Goal: Task Accomplishment & Management: Manage account settings

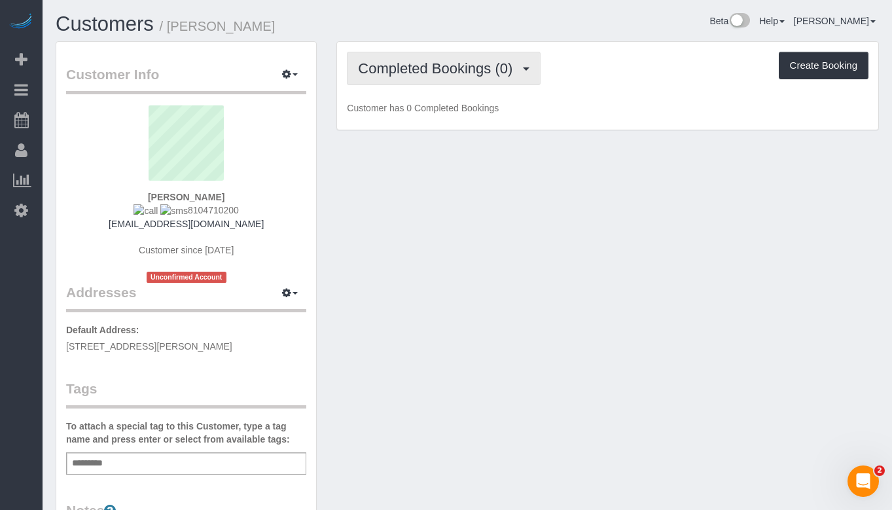
click at [471, 75] on span "Completed Bookings (0)" at bounding box center [438, 68] width 161 height 16
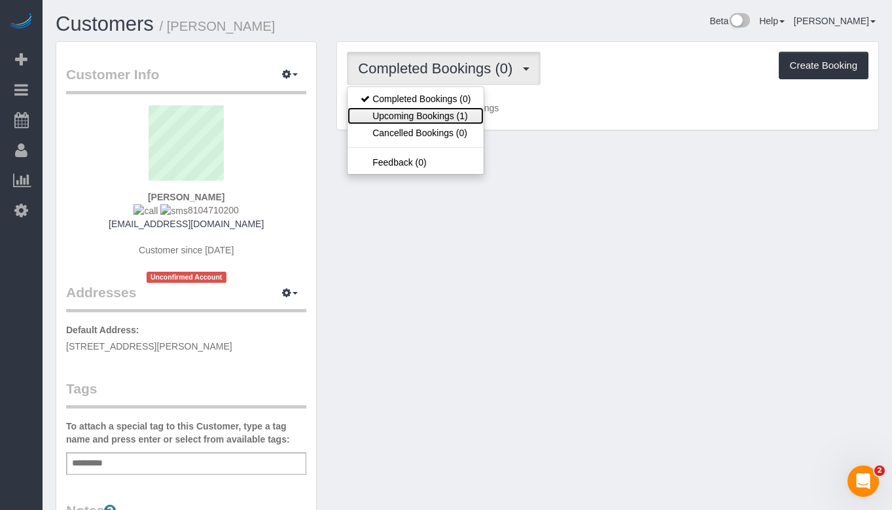
click at [467, 120] on link "Upcoming Bookings (1)" at bounding box center [416, 115] width 136 height 17
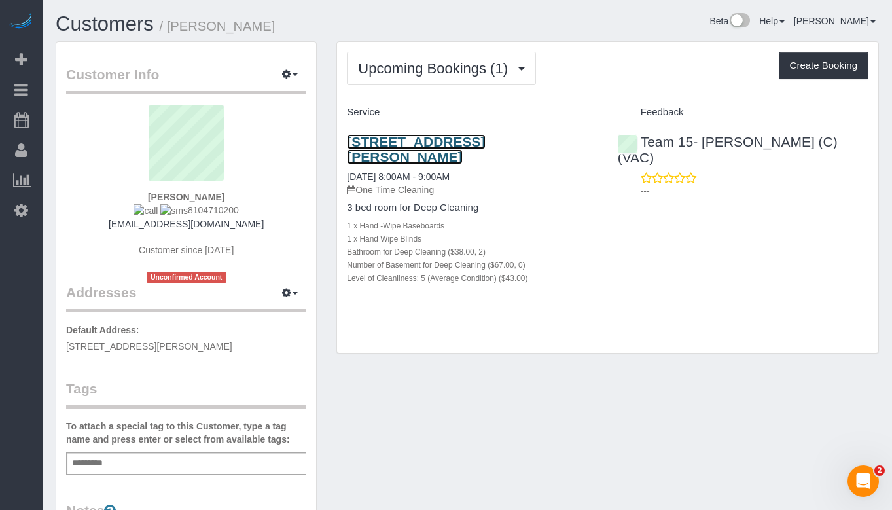
click at [469, 143] on link "3535 N Janssen Ave., Apt 1, Chicago, IL 60657" at bounding box center [416, 149] width 138 height 30
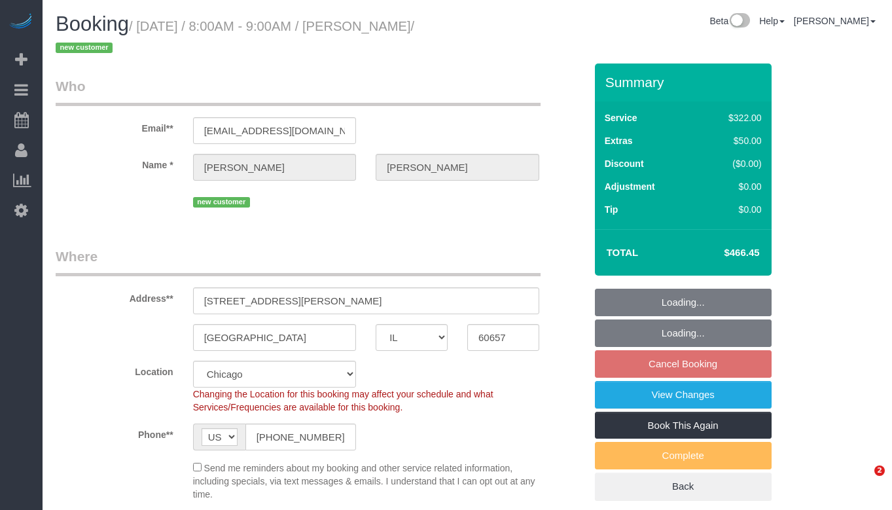
select select "IL"
select select "513"
select select "2"
select select "5"
select select "spot1"
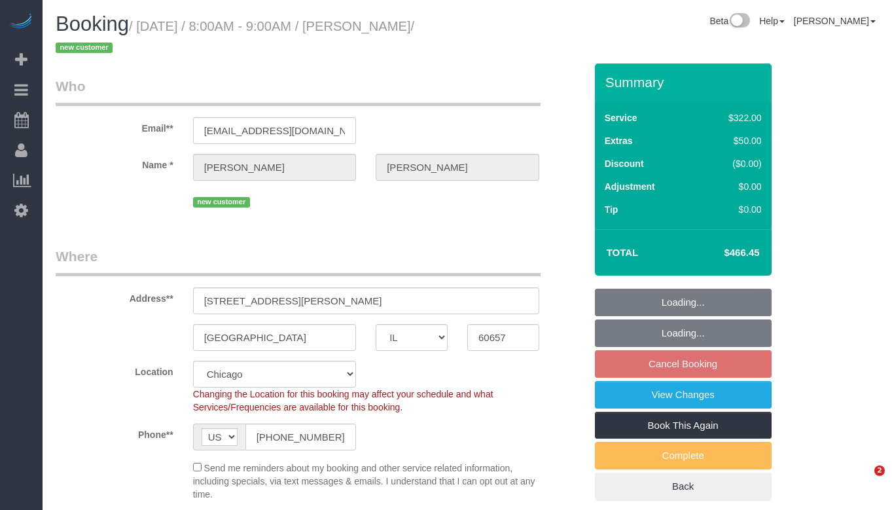
select select "2"
select select "5"
select select "number:1"
select select "number:58"
select select "number:139"
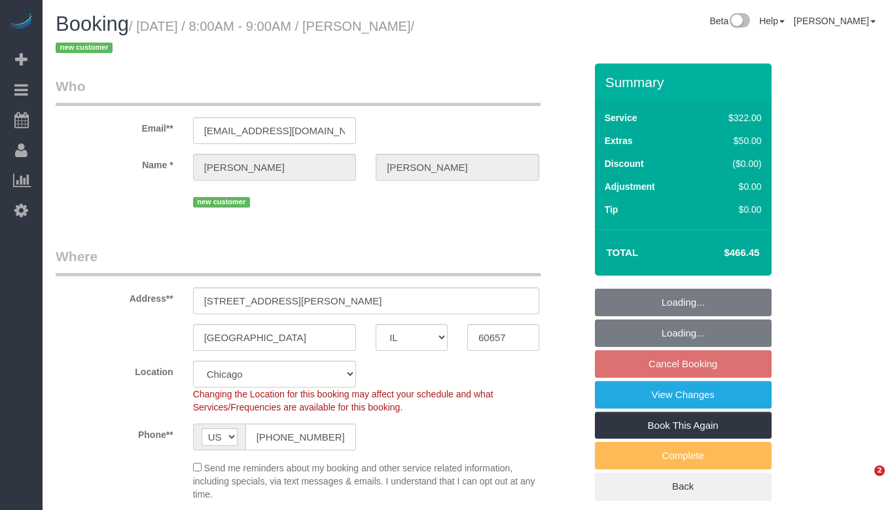
select select "number:104"
select select "object:1122"
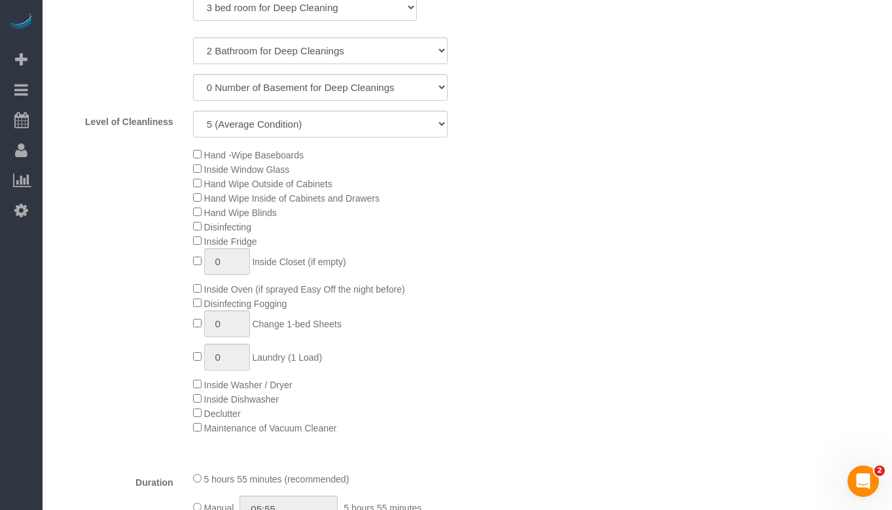
scroll to position [655, 0]
